Goal: Navigation & Orientation: Go to known website

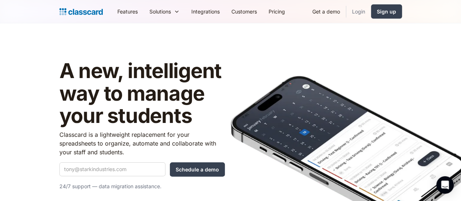
click at [371, 15] on link "Login" at bounding box center [358, 11] width 25 height 16
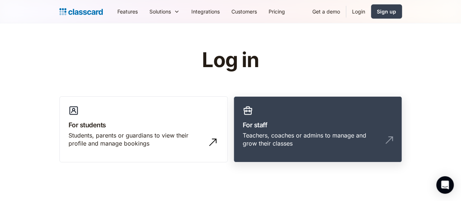
click at [312, 110] on link "For staff Teachers, coaches or admins to manage and grow their classes" at bounding box center [318, 129] width 168 height 66
